Goal: Find specific fact: Find specific fact

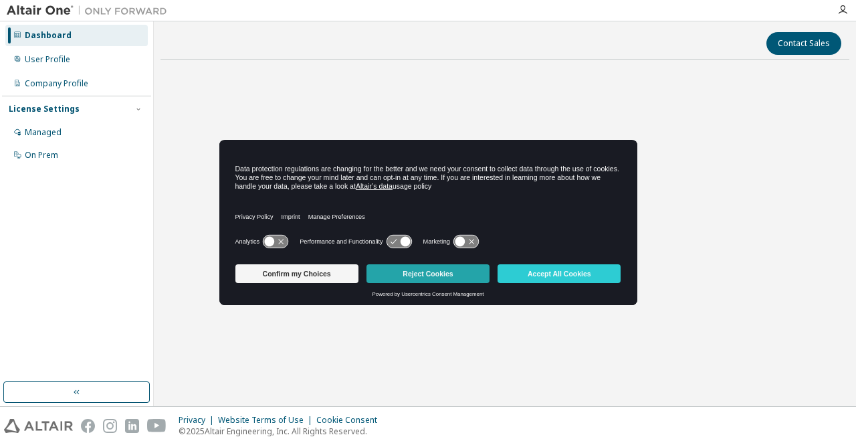
click at [408, 269] on button "Reject Cookies" at bounding box center [427, 273] width 123 height 19
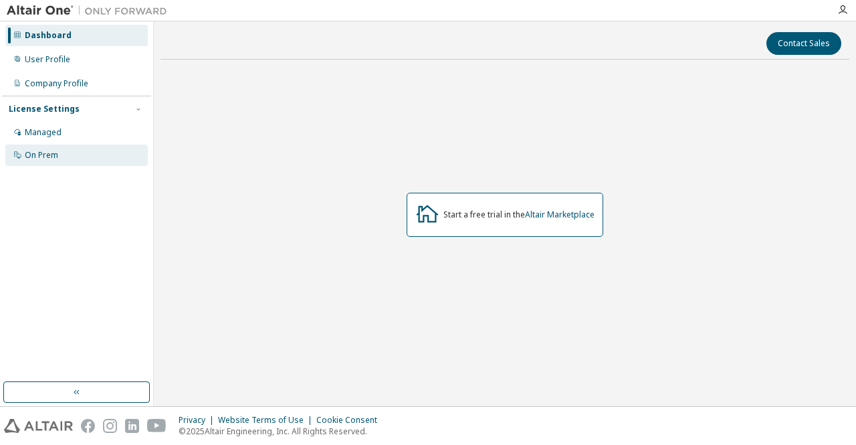
click at [44, 147] on div "On Prem" at bounding box center [76, 154] width 142 height 21
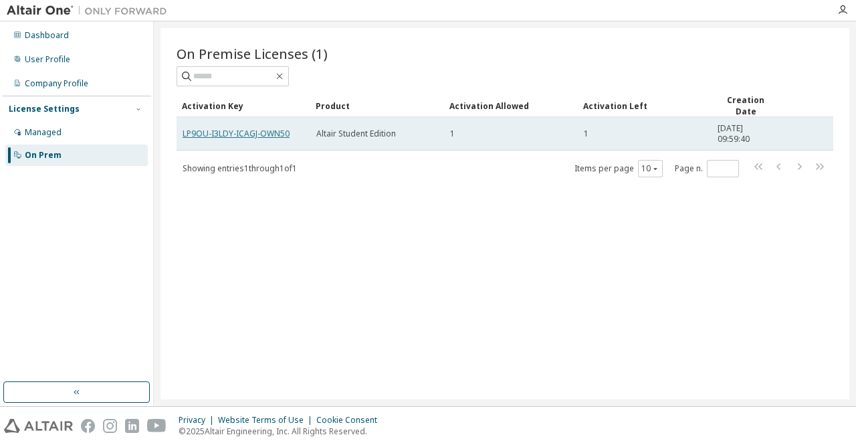
drag, startPoint x: 281, startPoint y: 128, endPoint x: 257, endPoint y: 135, distance: 25.2
click at [257, 135] on link "LP9OU-I3LDY-ICAGJ-OWN50" at bounding box center [236, 133] width 107 height 11
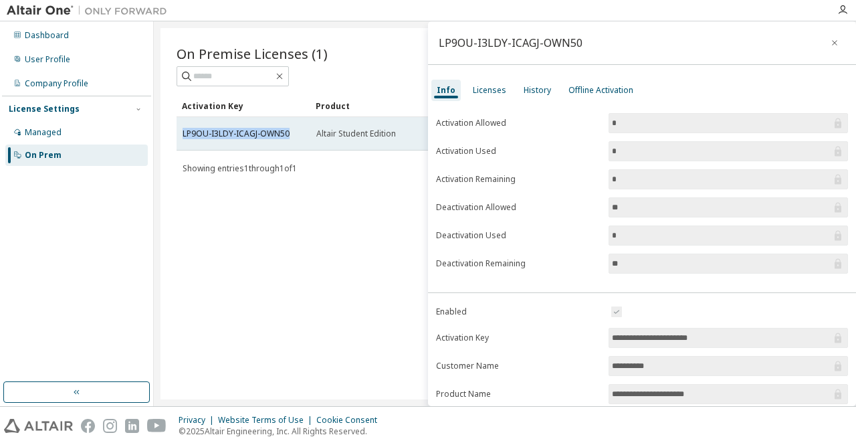
drag, startPoint x: 292, startPoint y: 128, endPoint x: 184, endPoint y: 138, distance: 108.0
click at [184, 138] on td "LP9OU-I3LDY-ICAGJ-OWN50" at bounding box center [244, 133] width 134 height 33
copy link "LP9OU-I3LDY-ICAGJ-OWN50"
